Goal: Use online tool/utility

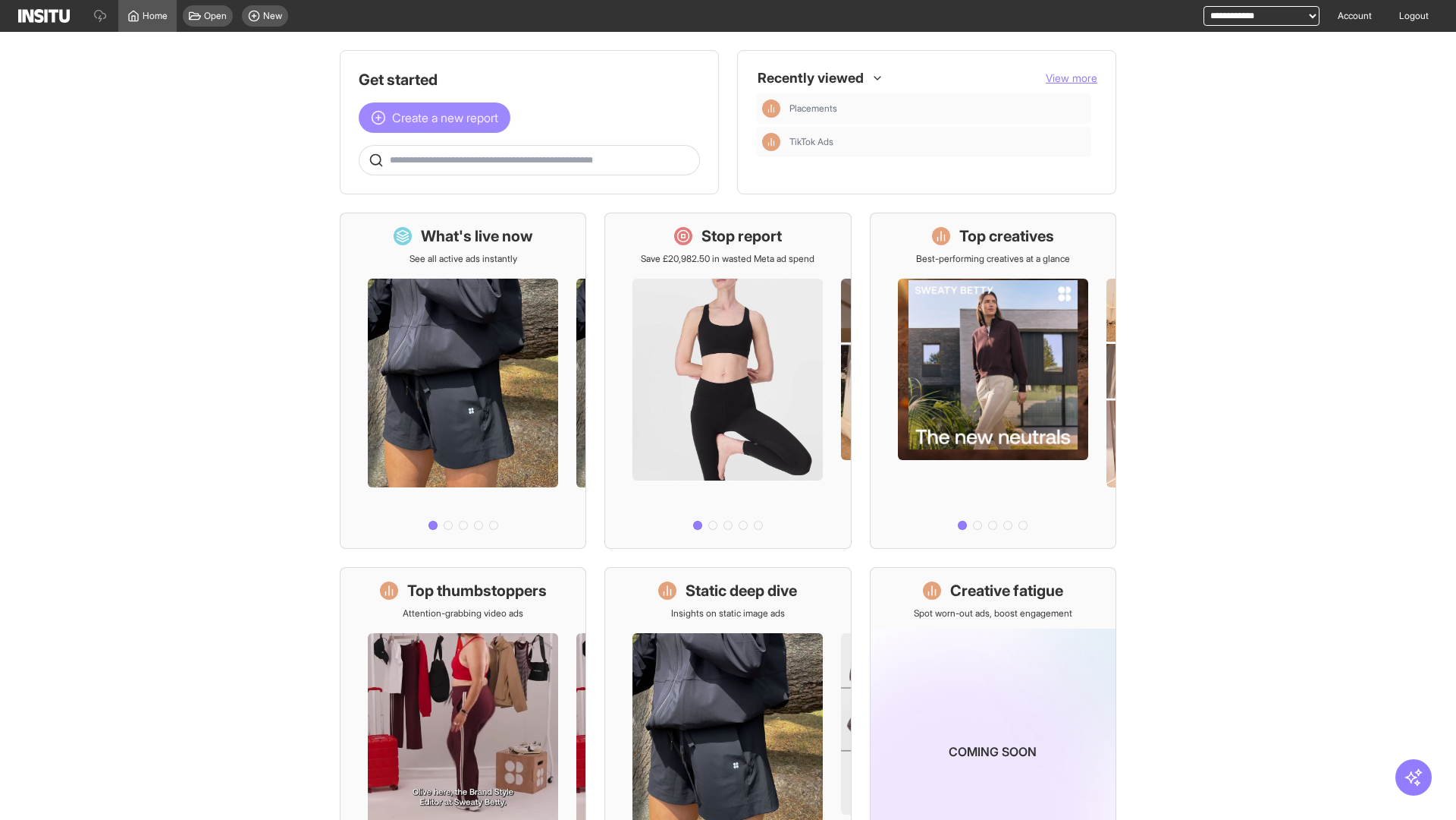
click at [439, 117] on span "Create a new report" at bounding box center [445, 117] width 106 height 18
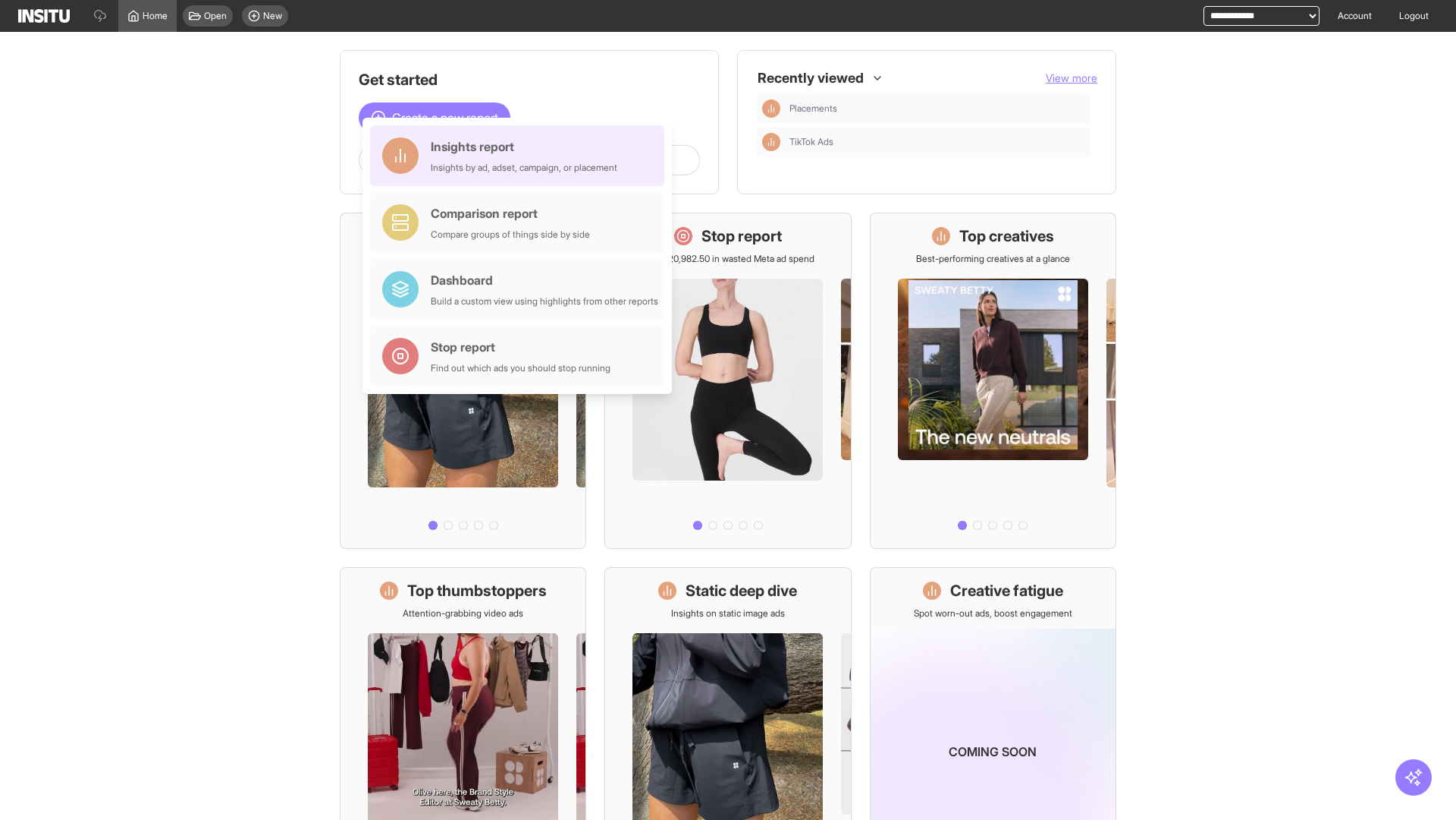
click at [521, 156] on div "Insights report Insights by ad, adset, campaign, or placement" at bounding box center [523, 156] width 186 height 37
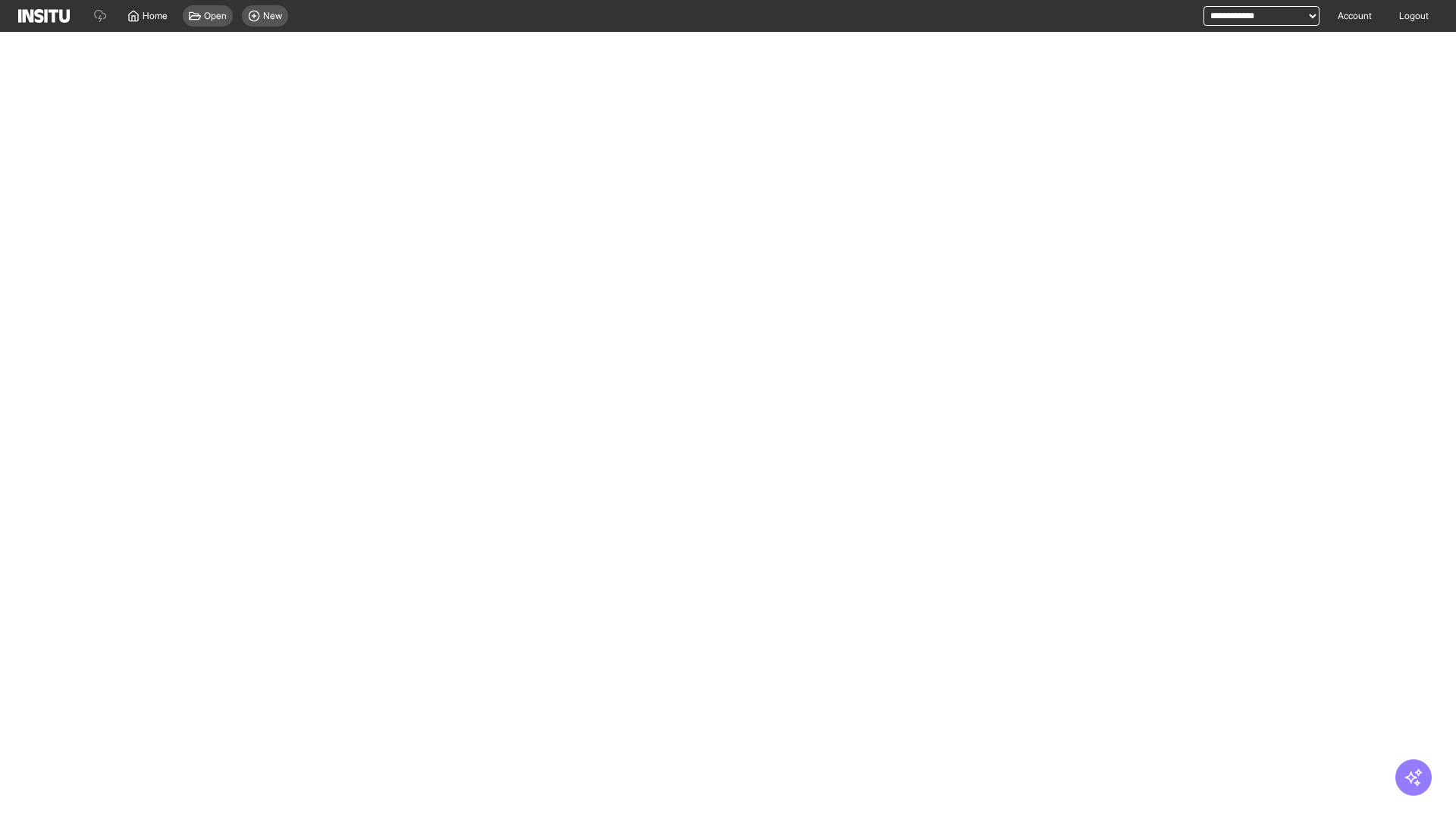
select select "**"
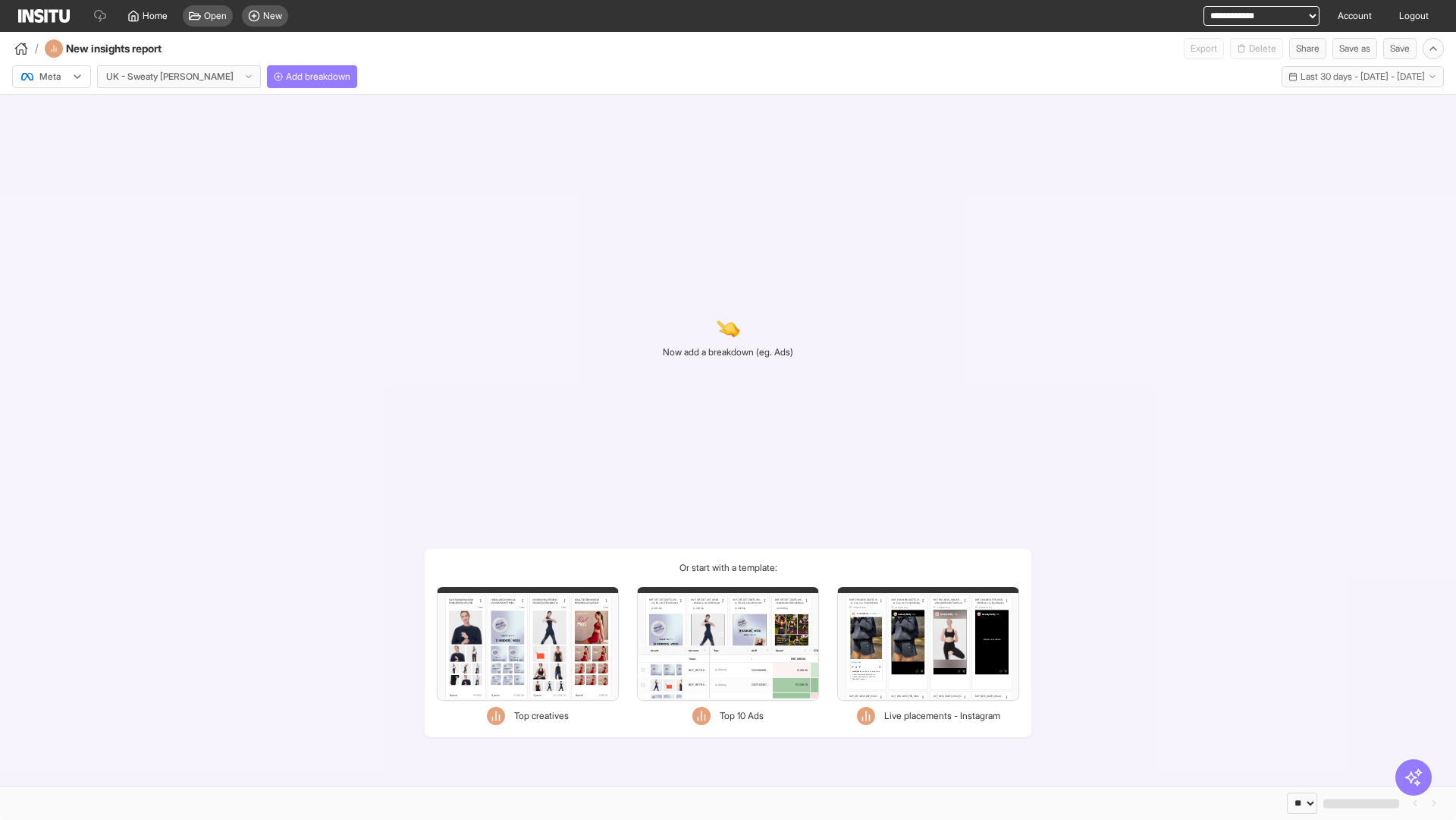
click at [51, 77] on div at bounding box center [41, 77] width 42 height 15
click at [50, 109] on span "Meta" at bounding box center [50, 109] width 20 height 14
click at [286, 77] on span "Add breakdown" at bounding box center [317, 77] width 64 height 12
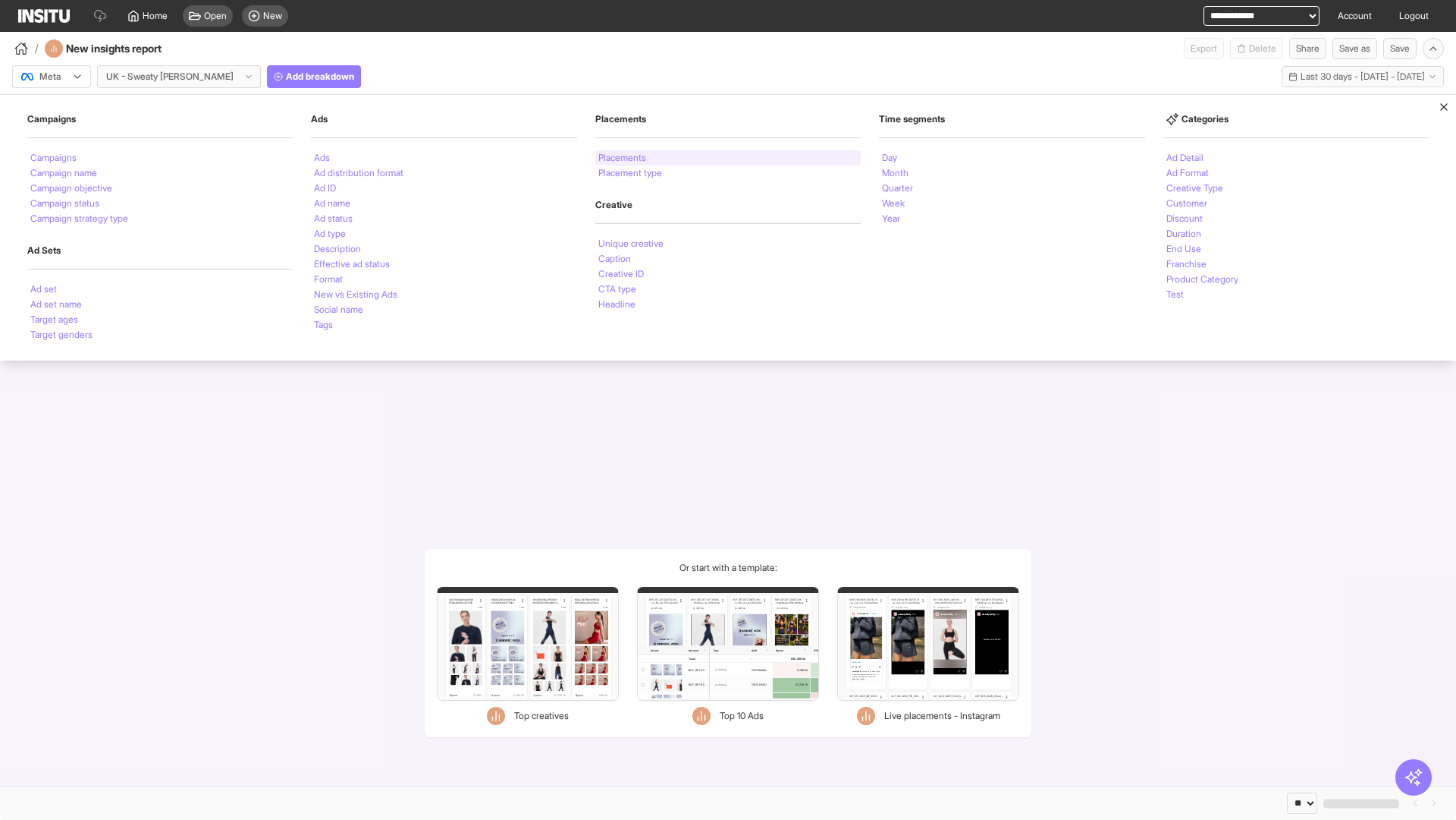
click at [623, 158] on li "Placements" at bounding box center [622, 157] width 48 height 9
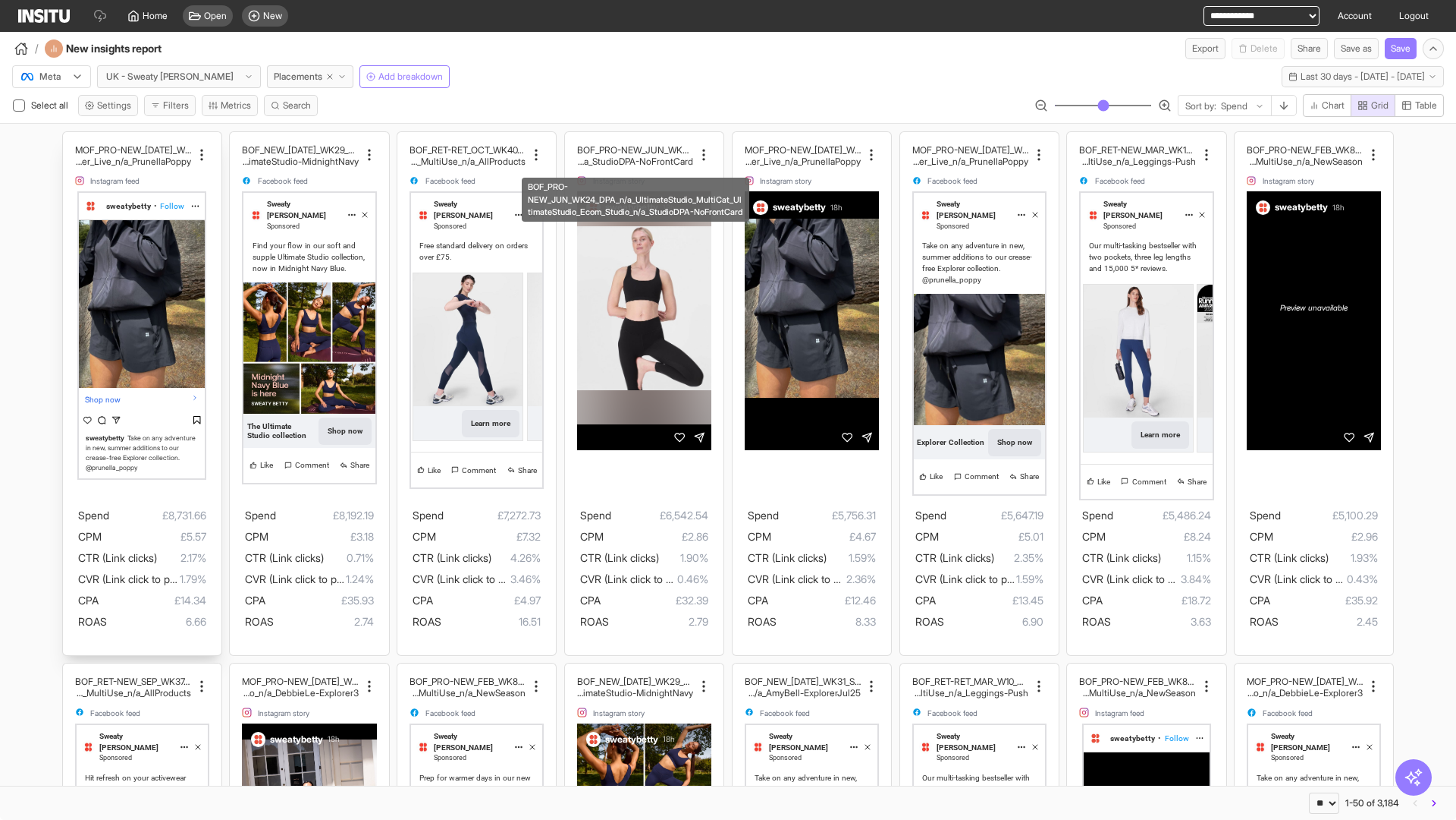
click at [70, 139] on div "MOF_PRO-NEW_[DATE]_WK30_Static_n/a_FullPrice_Multi Cat_Explorer_Influencer_Live…" at bounding box center [142, 393] width 159 height 523
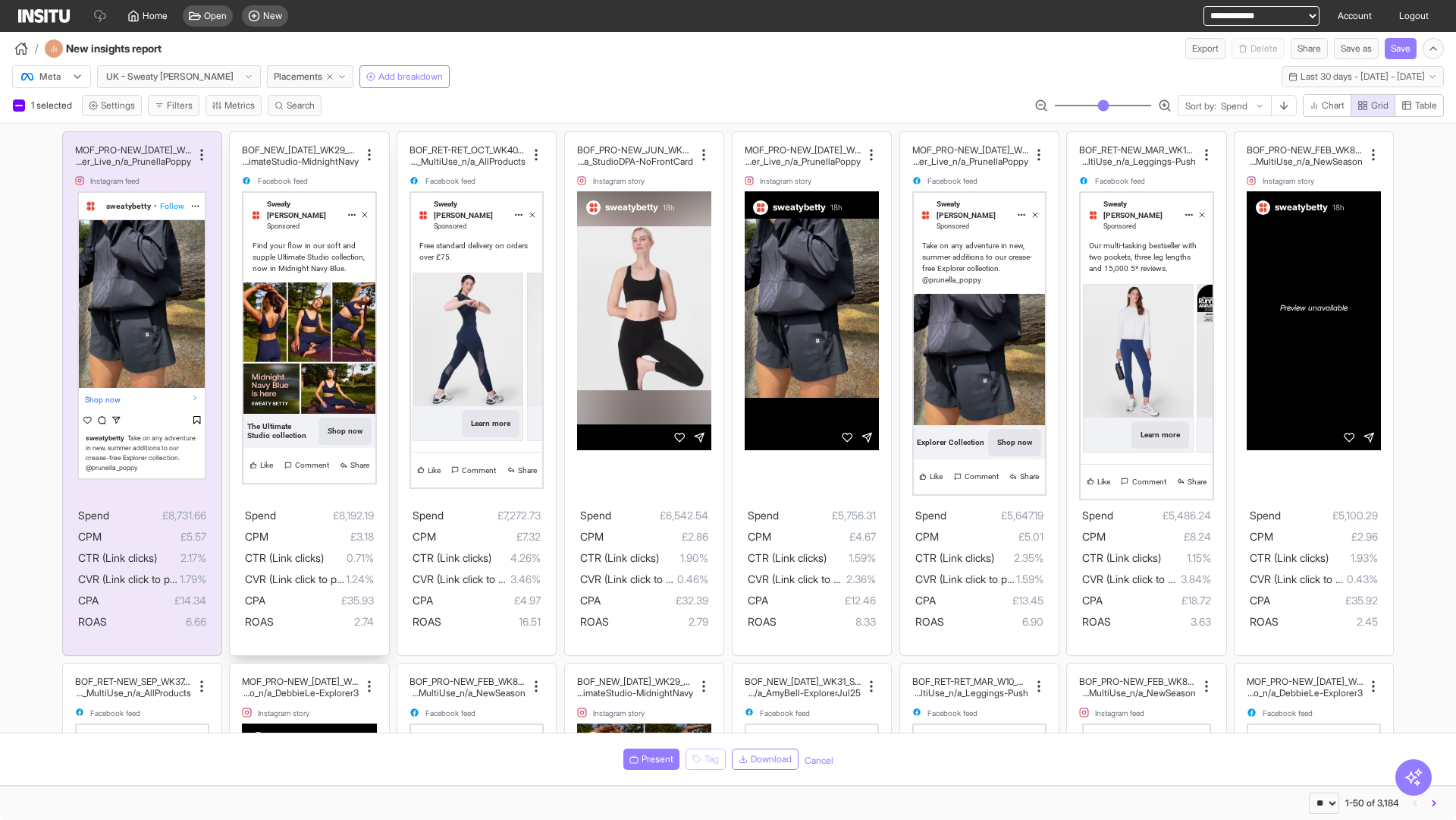
click at [238, 139] on div "BOF_NEW_[DATE]_WK29_Static_n/a_FullPrice_MultiCat_UltimateS tudio_Secondary_Mul…" at bounding box center [308, 393] width 159 height 523
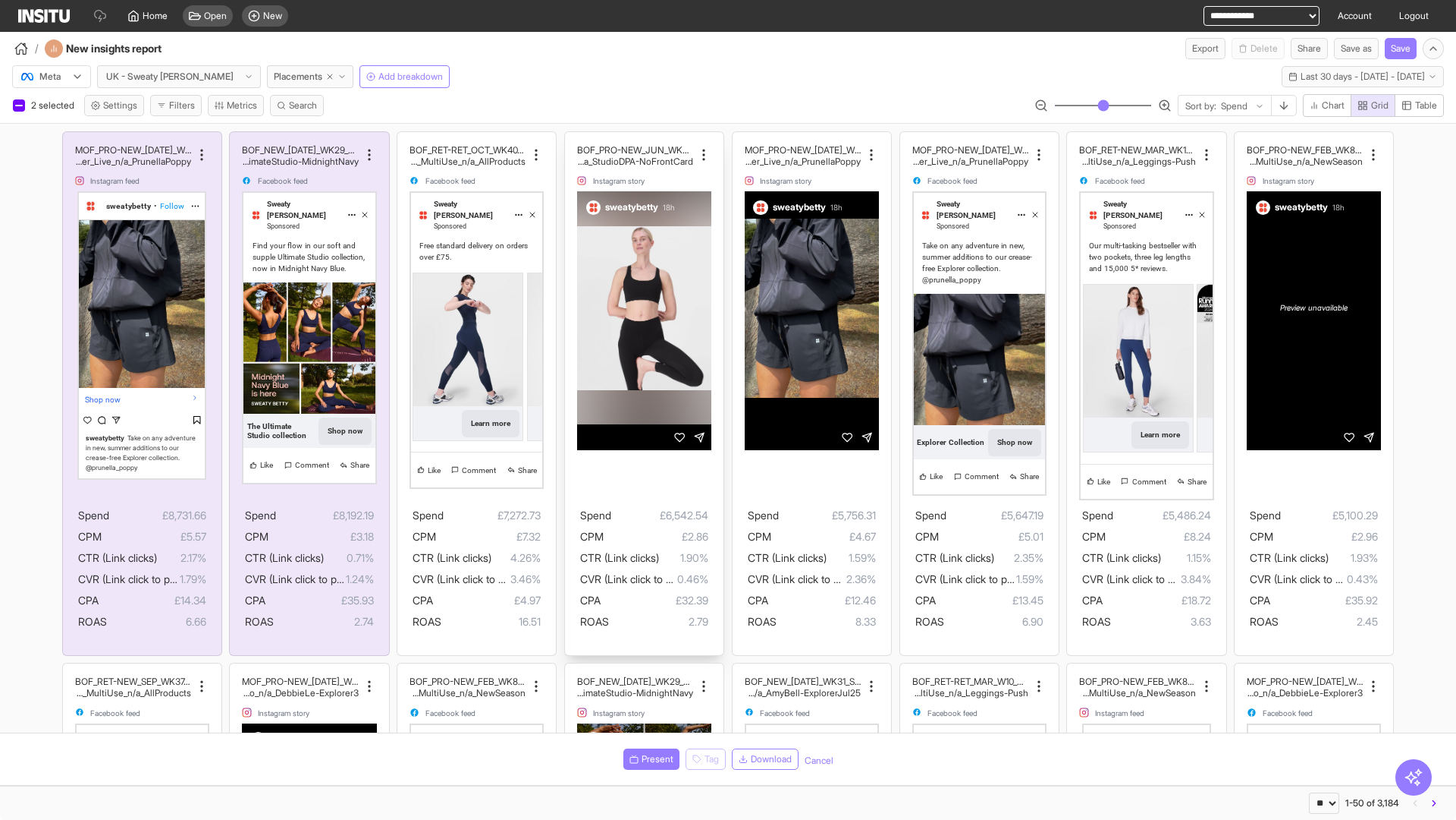
click at [573, 139] on div "BOF_PRO-NEW_JUN_WK24_DPA_n/a_UltimateStudio_MultiCat_ UltimateStudio_Ecom_Studi…" at bounding box center [644, 393] width 159 height 523
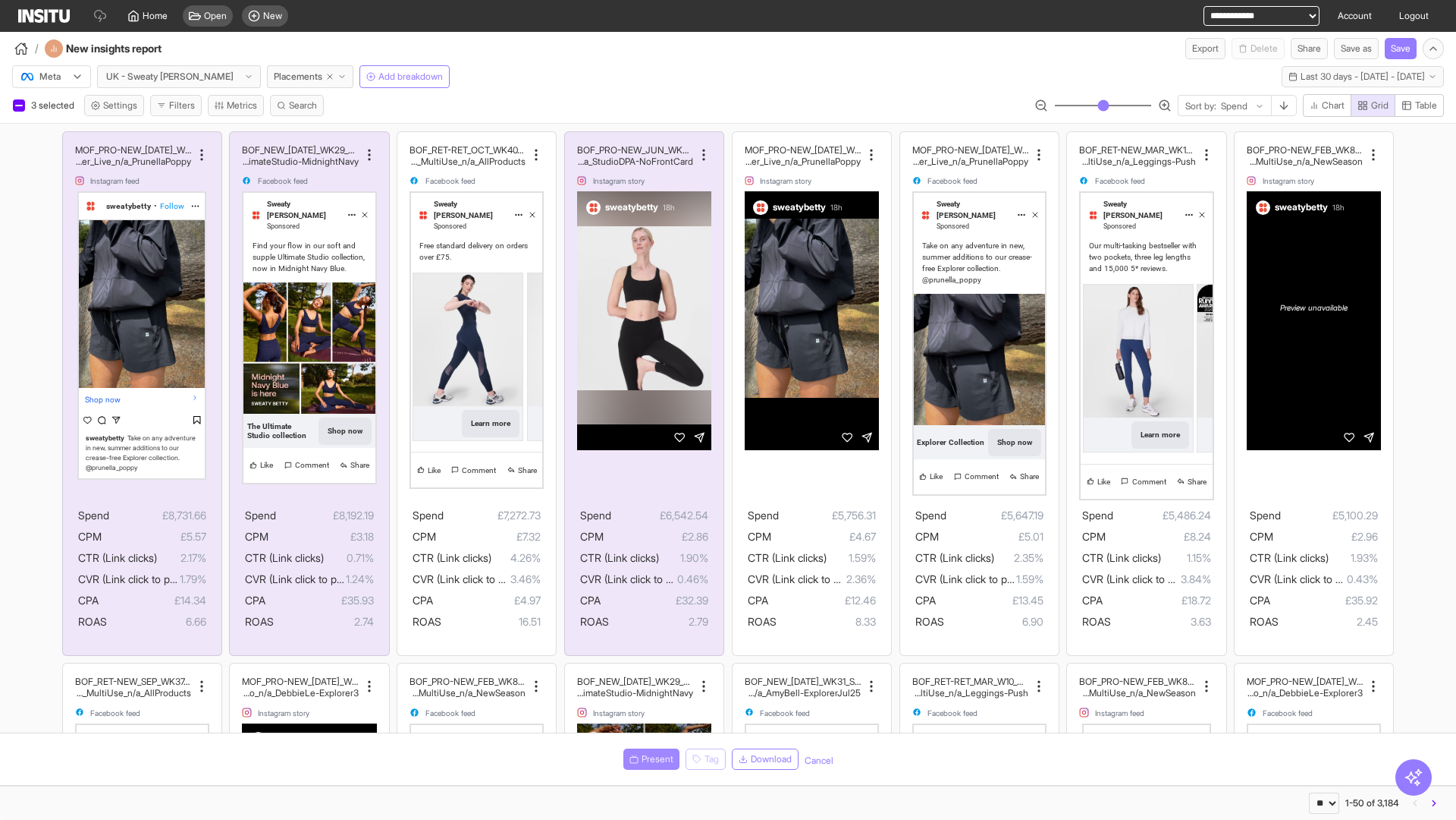
click at [649, 759] on span "Present" at bounding box center [657, 758] width 32 height 12
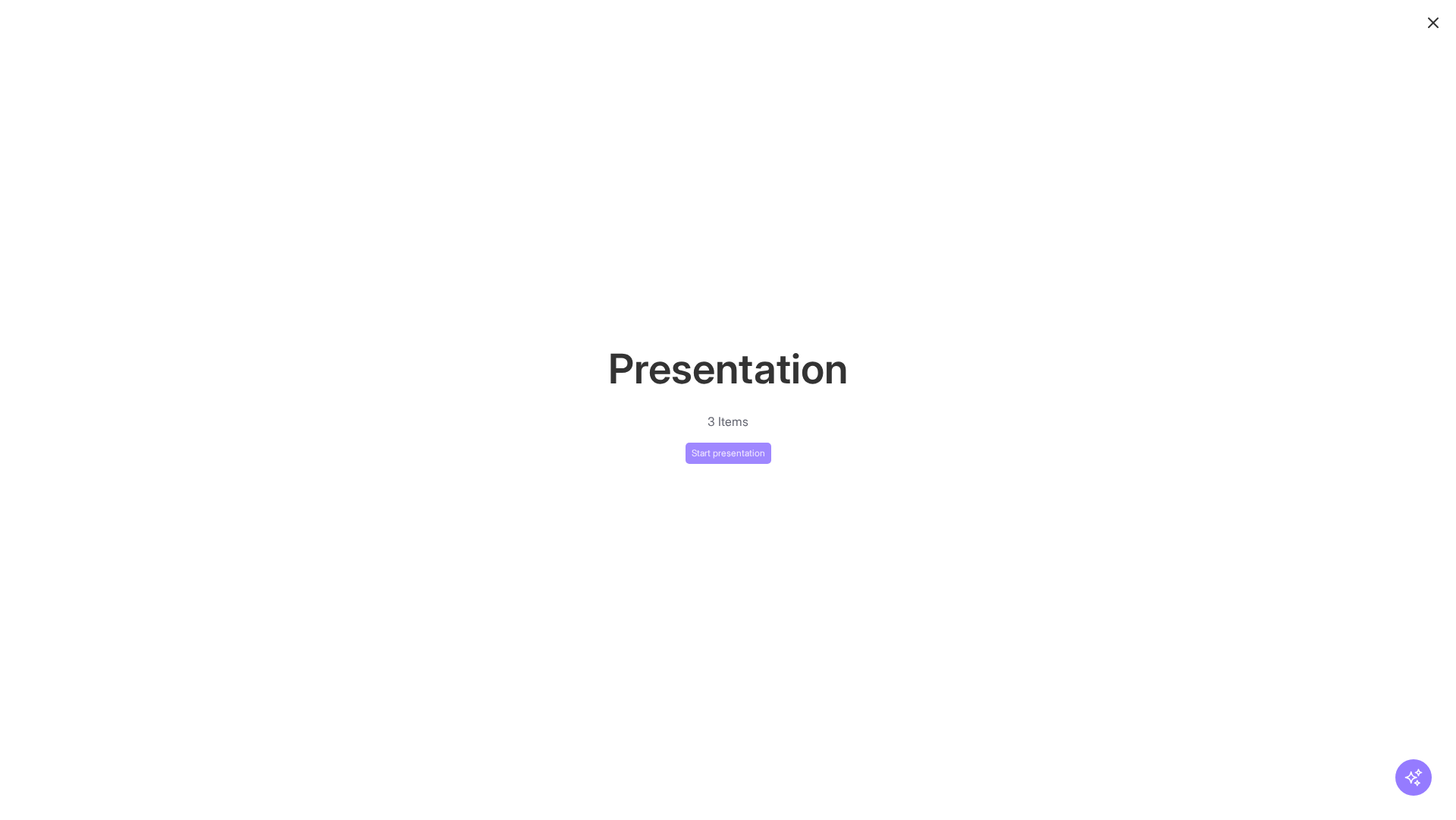
click at [728, 452] on button "Start presentation" at bounding box center [728, 453] width 85 height 21
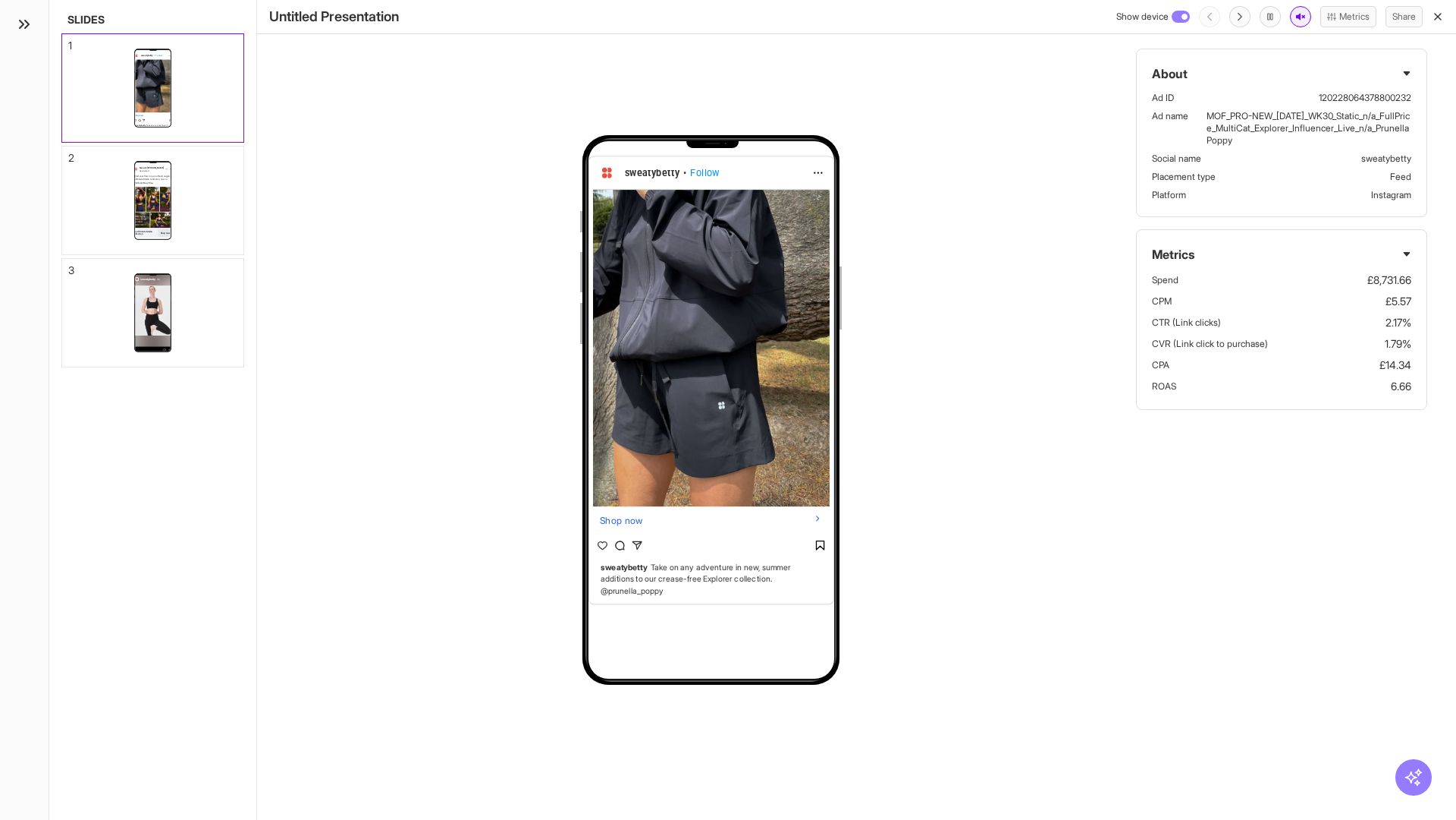
click at [1296, 17] on icon "button" at bounding box center [1301, 17] width 9 height 7
